Goal: Purchase product/service

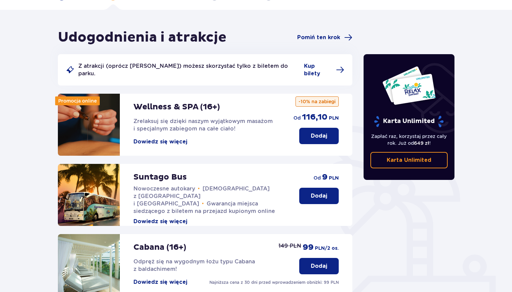
scroll to position [54, 0]
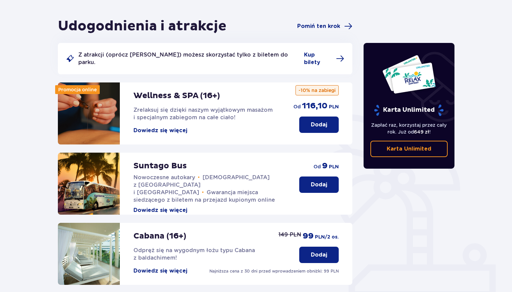
click at [337, 176] on button "Dodaj" at bounding box center [318, 184] width 39 height 16
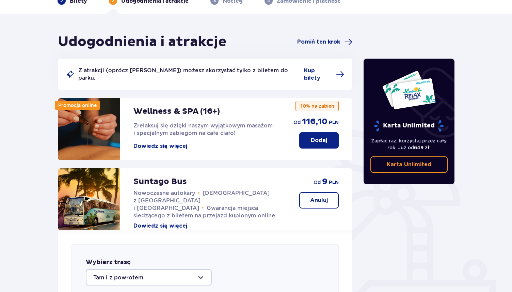
scroll to position [0, 0]
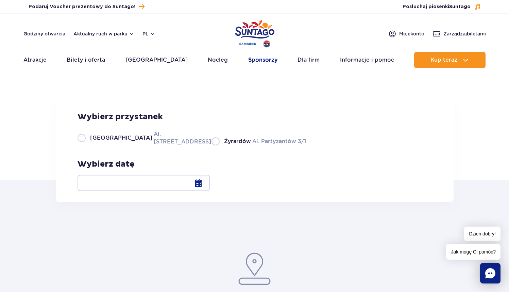
click at [254, 58] on link "Sponsorzy" at bounding box center [262, 60] width 29 height 16
